Goal: Connect with others: Establish contact or relationships with other users

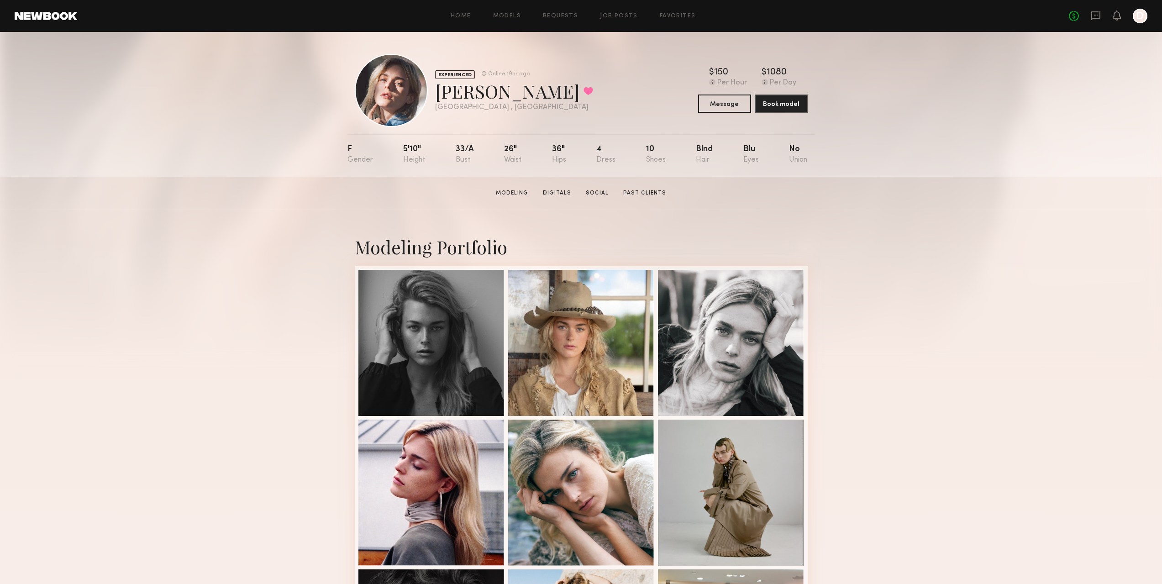
click at [1102, 16] on div "No fees up to $5,000 D" at bounding box center [1108, 16] width 79 height 15
click at [1093, 13] on icon at bounding box center [1096, 16] width 10 height 10
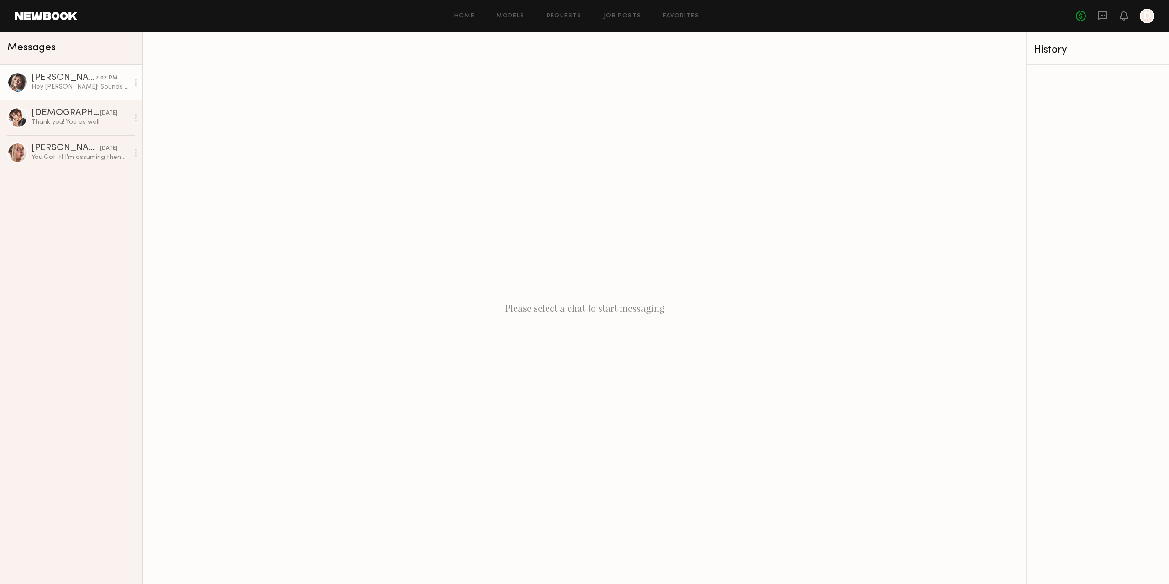
click at [64, 78] on div "[PERSON_NAME]" at bounding box center [64, 78] width 64 height 9
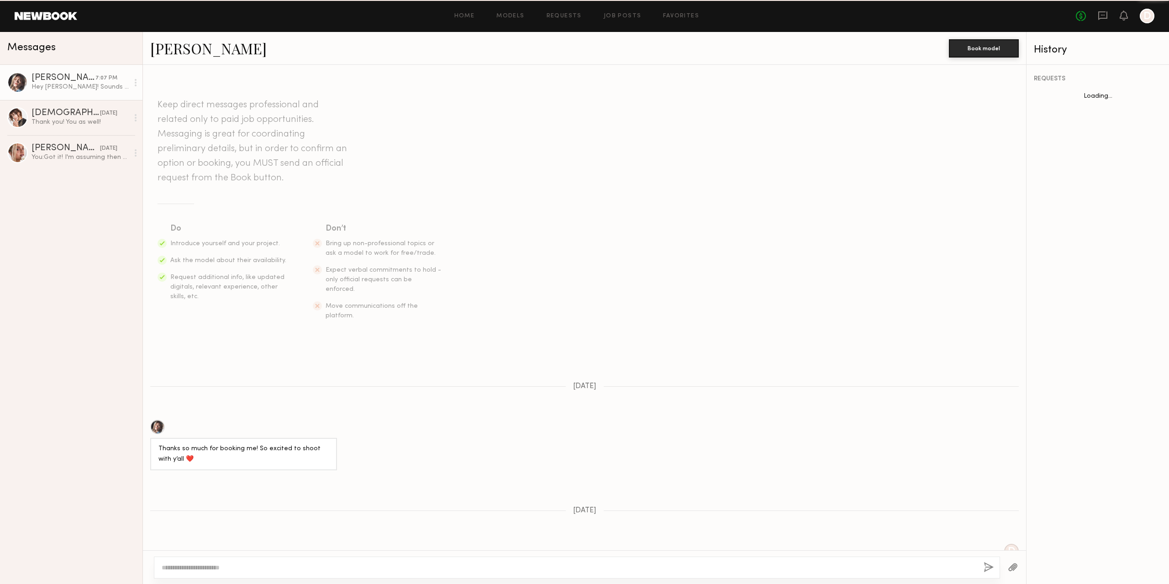
scroll to position [445, 0]
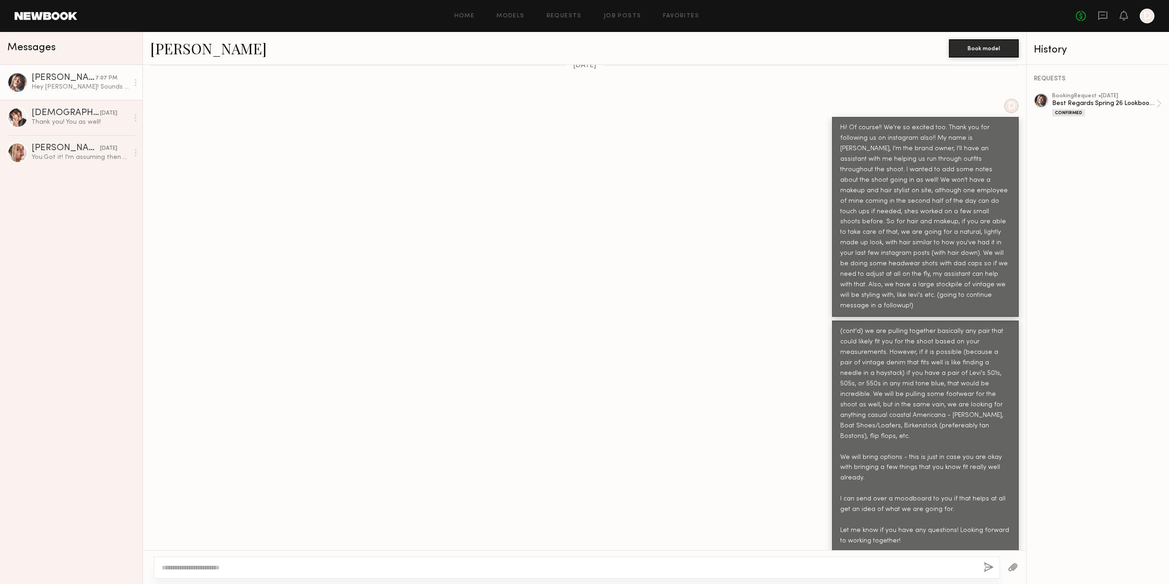
click at [423, 562] on div at bounding box center [577, 568] width 846 height 22
click at [275, 564] on textarea at bounding box center [569, 567] width 815 height 9
type textarea "**********"
click at [986, 566] on button "button" at bounding box center [989, 567] width 10 height 11
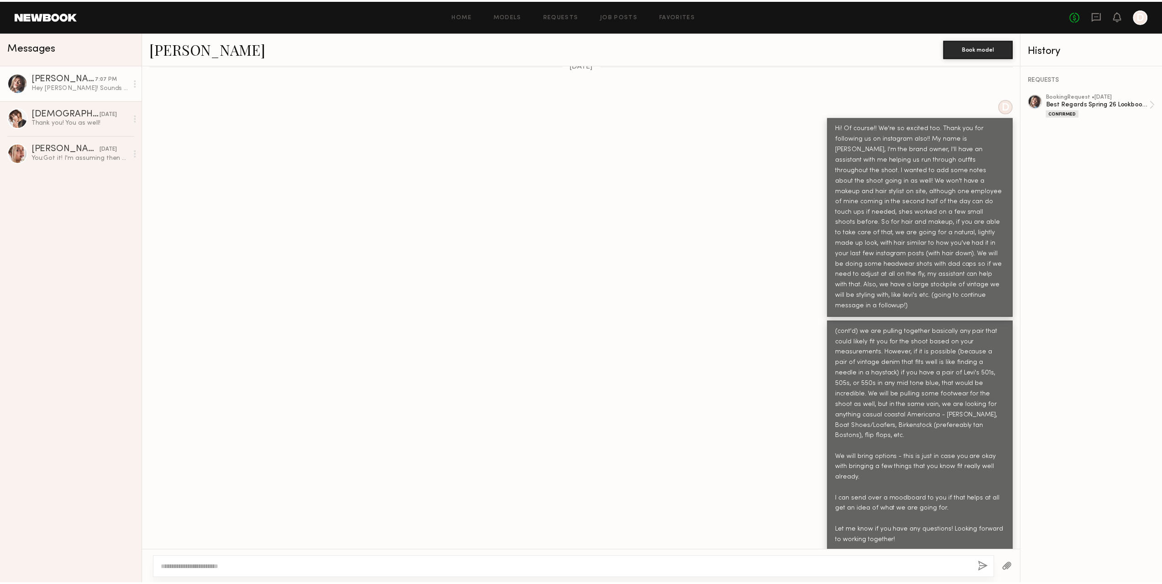
scroll to position [632, 0]
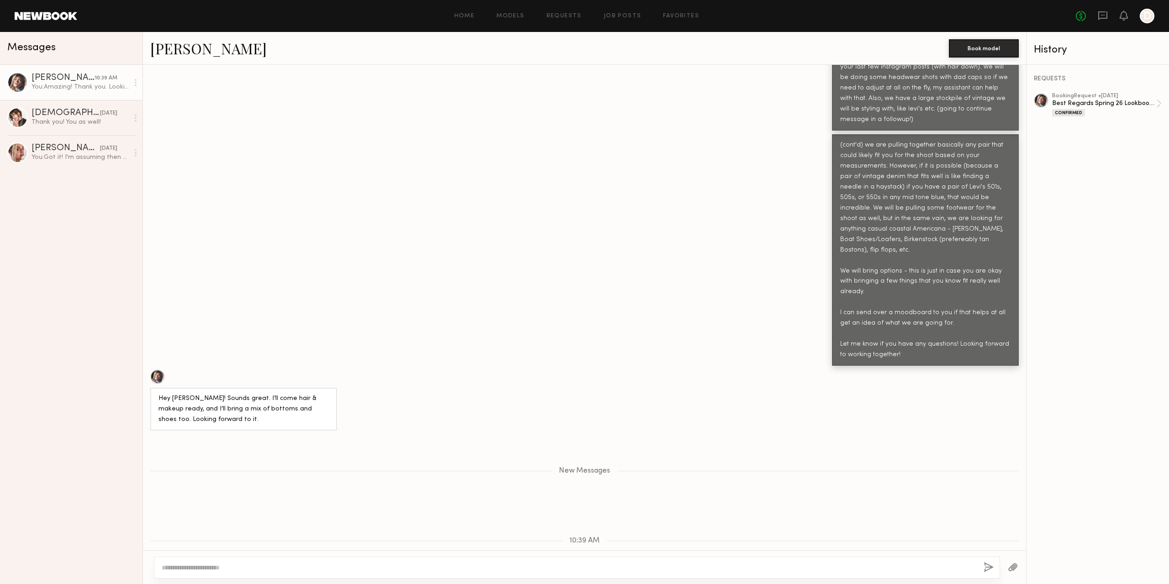
click at [48, 14] on link at bounding box center [46, 16] width 63 height 8
